Goal: Task Accomplishment & Management: Manage account settings

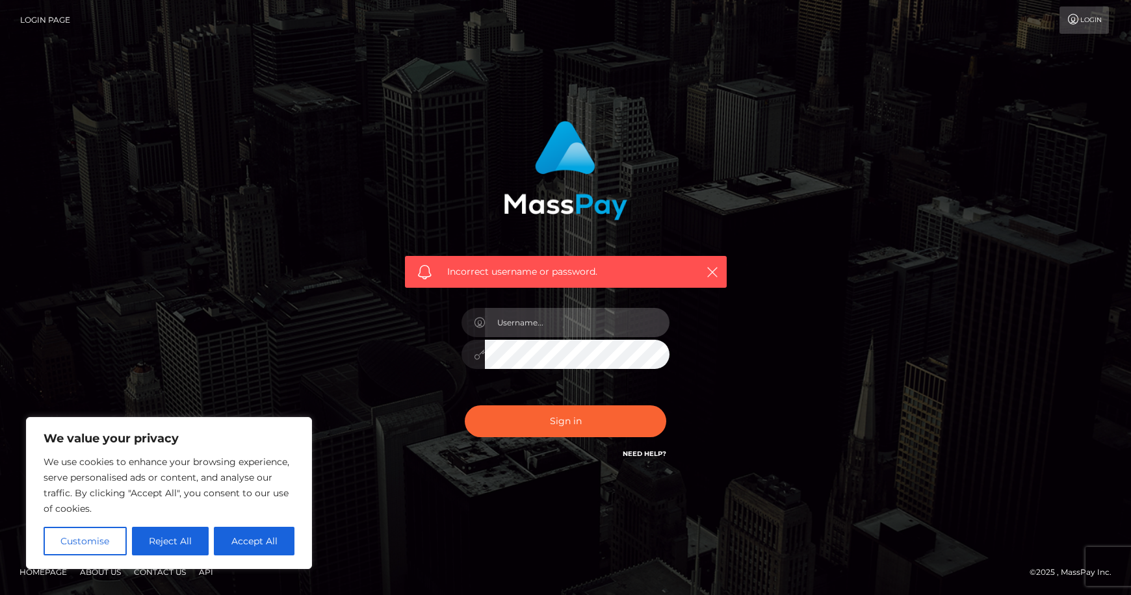
click at [593, 322] on input "text" at bounding box center [577, 322] width 185 height 29
type input "[EMAIL_ADDRESS][DOMAIN_NAME]"
click at [465, 406] on button "Sign in" at bounding box center [565, 422] width 201 height 32
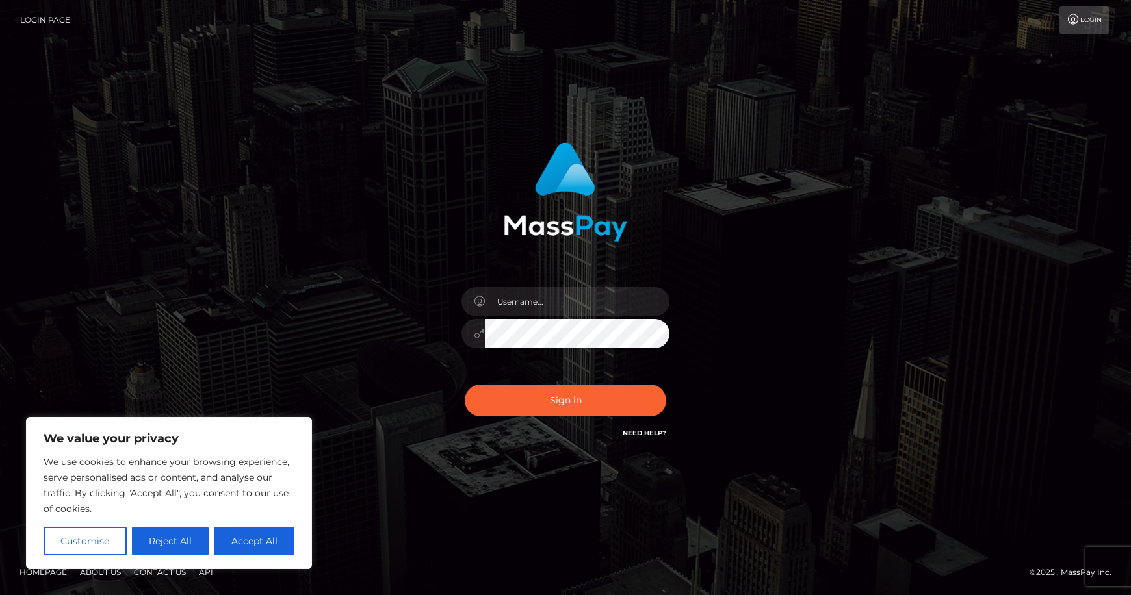
click at [655, 429] on link "Need Help?" at bounding box center [645, 433] width 44 height 8
click at [263, 529] on button "Accept All" at bounding box center [254, 541] width 81 height 29
checkbox input "true"
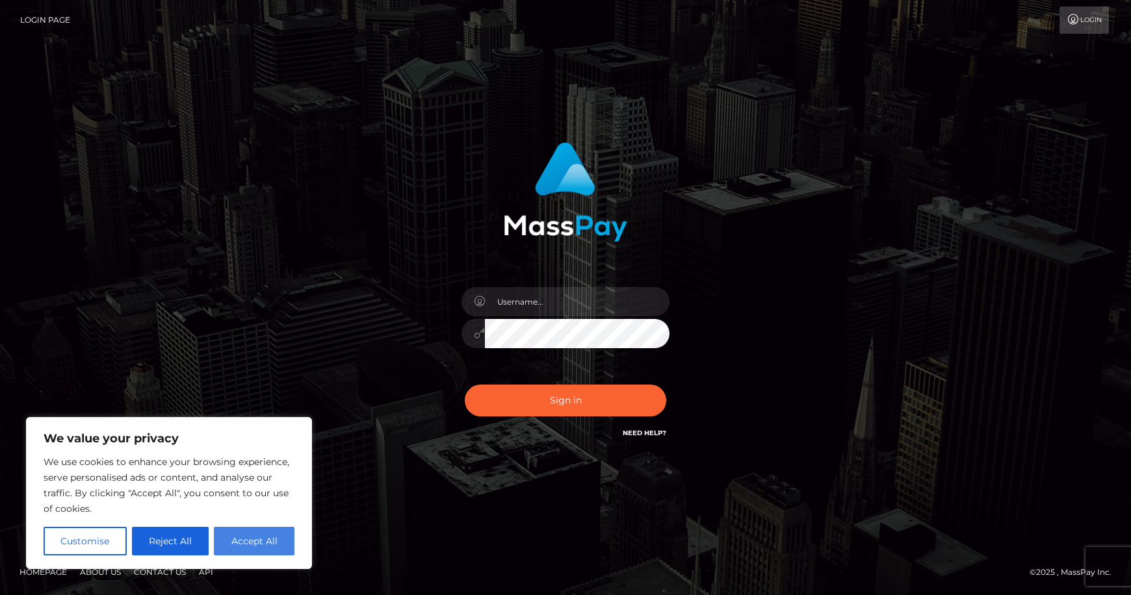
checkbox input "true"
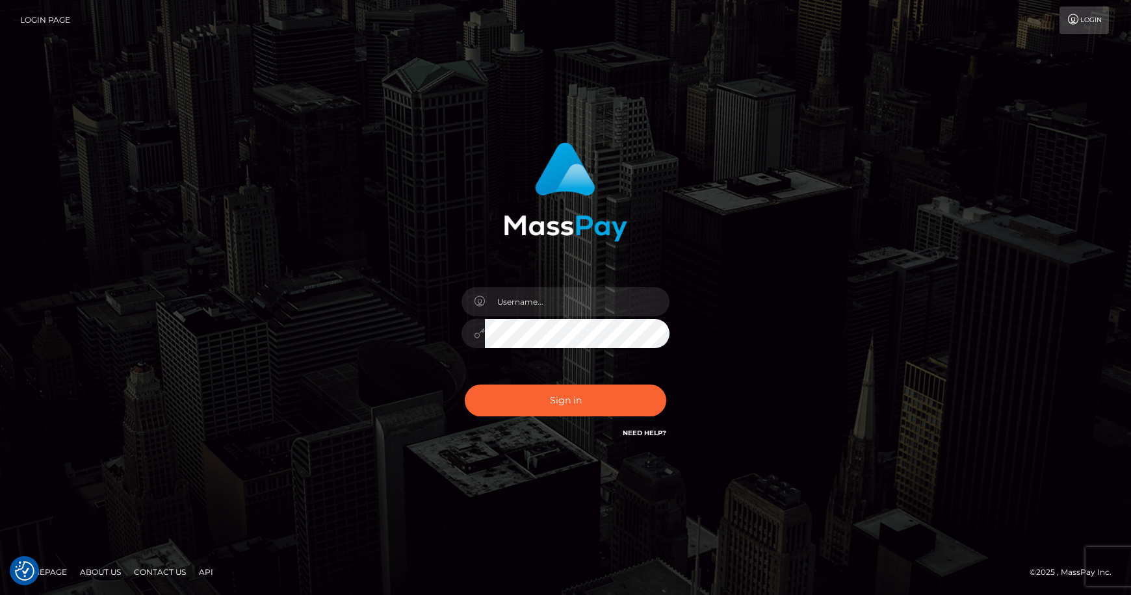
drag, startPoint x: 930, startPoint y: 393, endPoint x: 917, endPoint y: 400, distance: 14.8
click at [930, 393] on div "Sign in" at bounding box center [565, 298] width 741 height 331
